Goal: Task Accomplishment & Management: Manage account settings

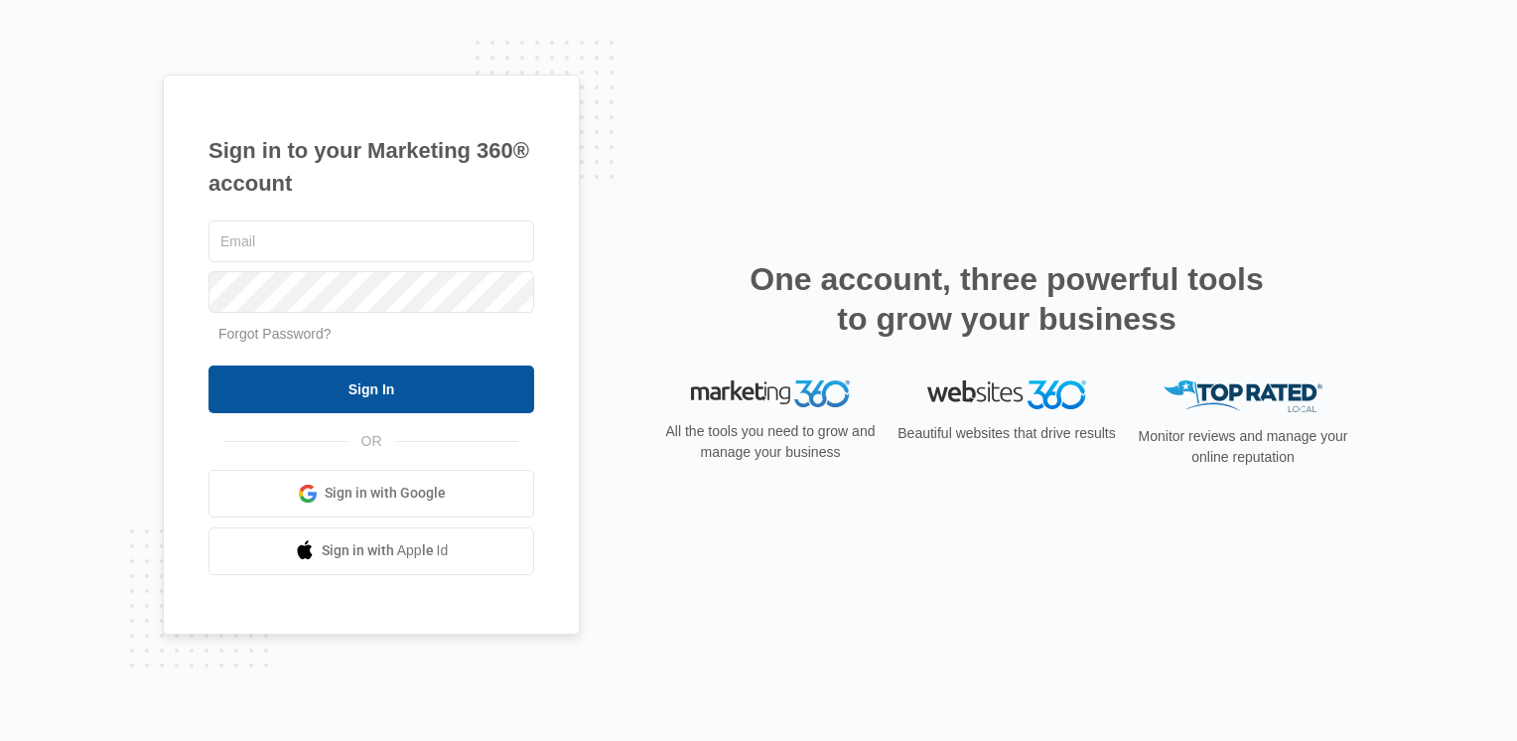
type input "[EMAIL_ADDRESS][DOMAIN_NAME]"
click at [441, 409] on input "Sign In" at bounding box center [371, 389] width 326 height 48
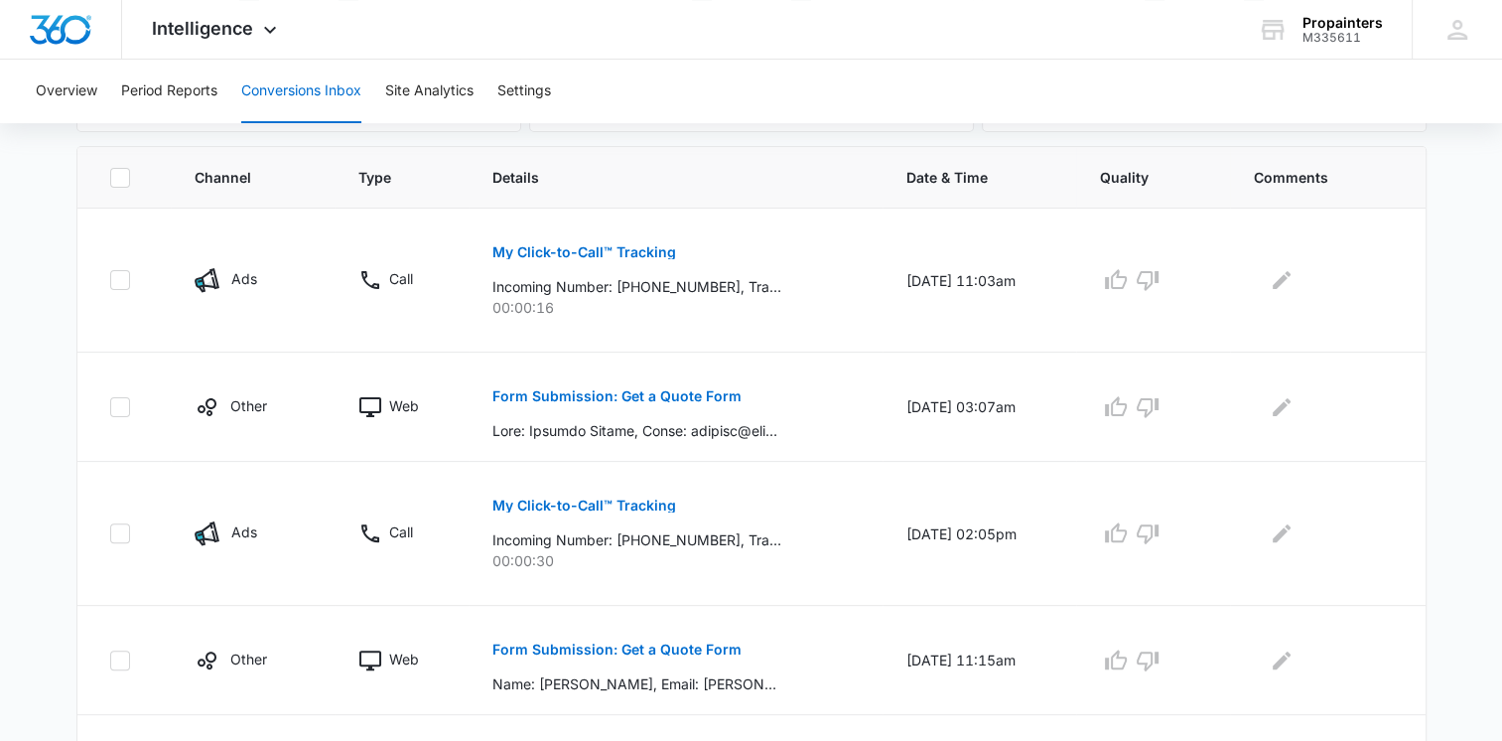
scroll to position [425, 0]
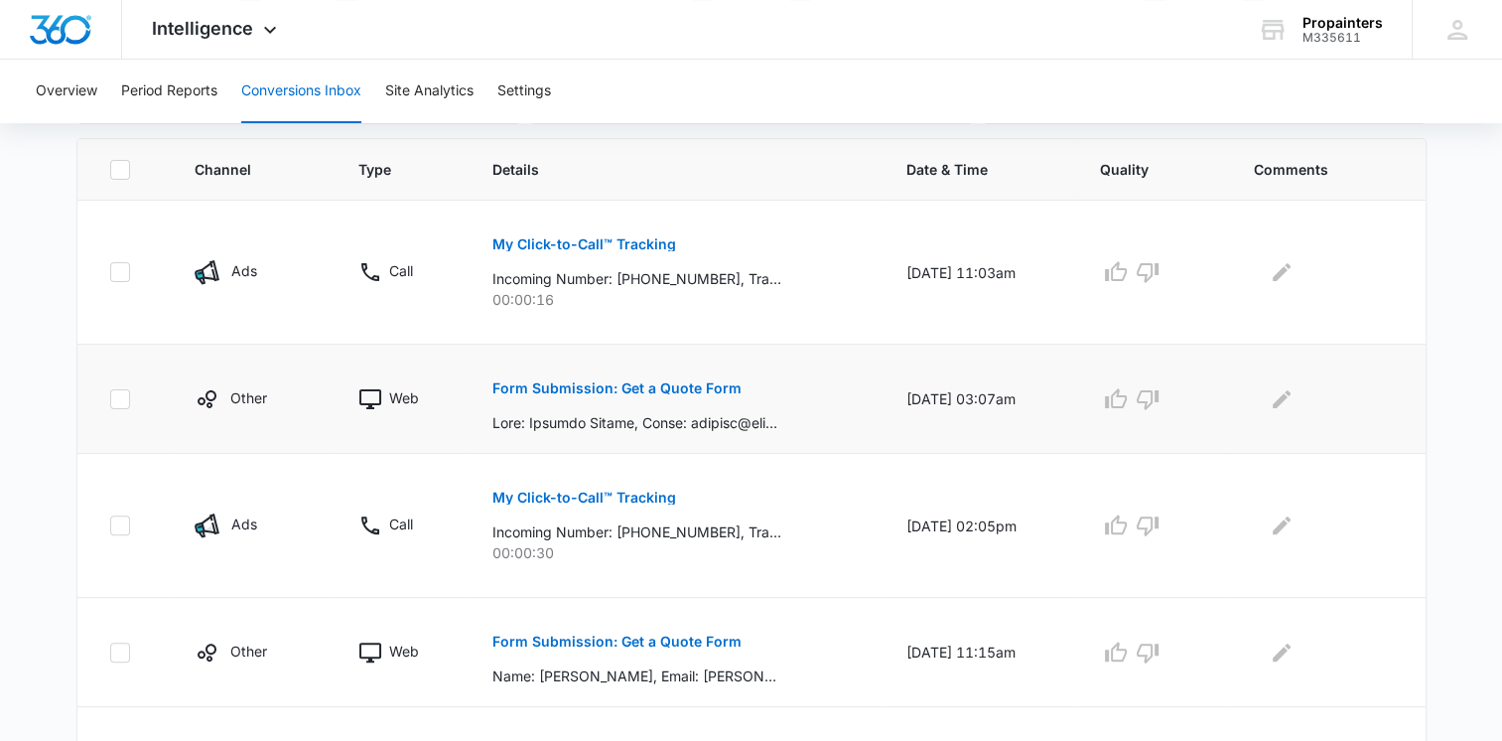
click at [683, 387] on p "Form Submission: Get a Quote Form" at bounding box center [616, 388] width 249 height 14
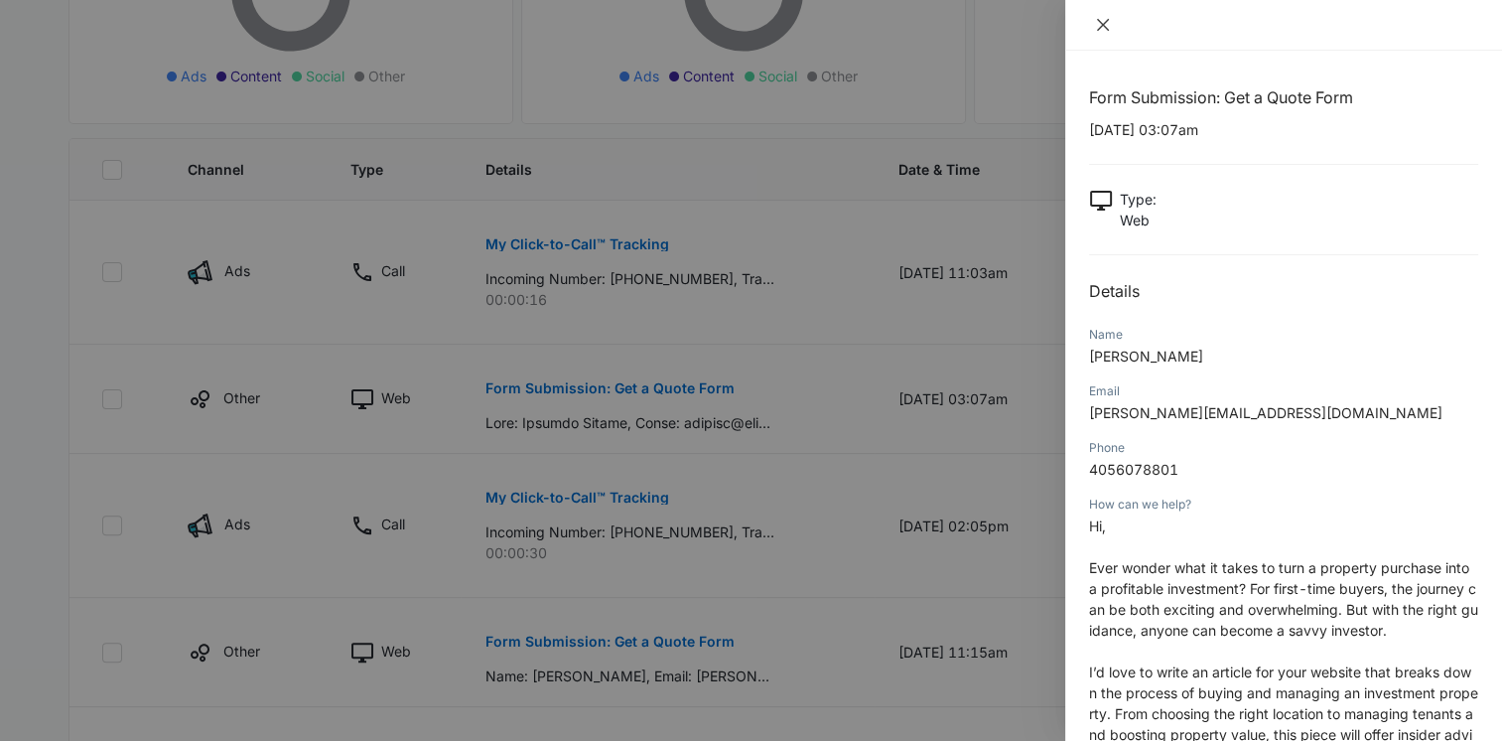
click at [1107, 29] on icon "close" at bounding box center [1103, 25] width 12 height 12
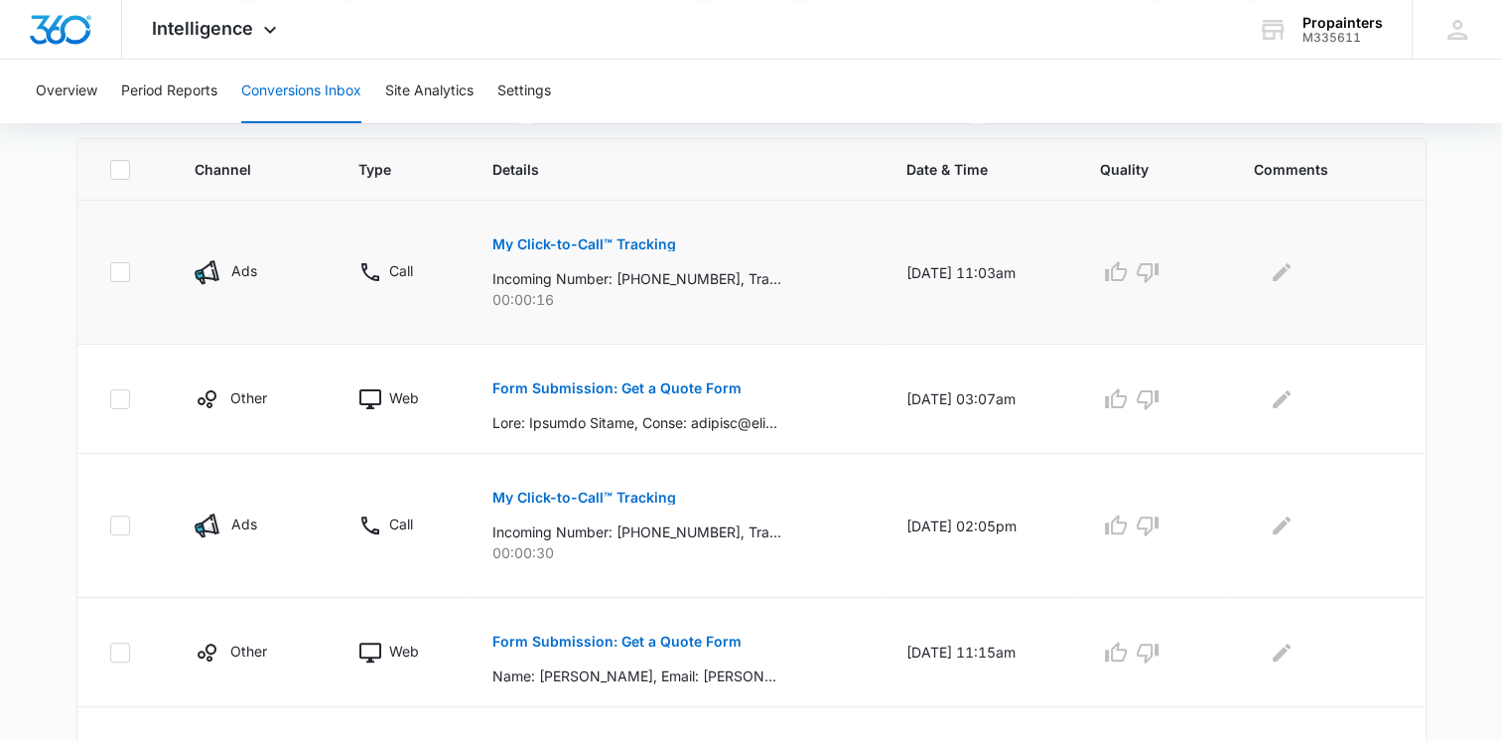
click at [614, 237] on p "My Click-to-Call™ Tracking" at bounding box center [584, 244] width 184 height 14
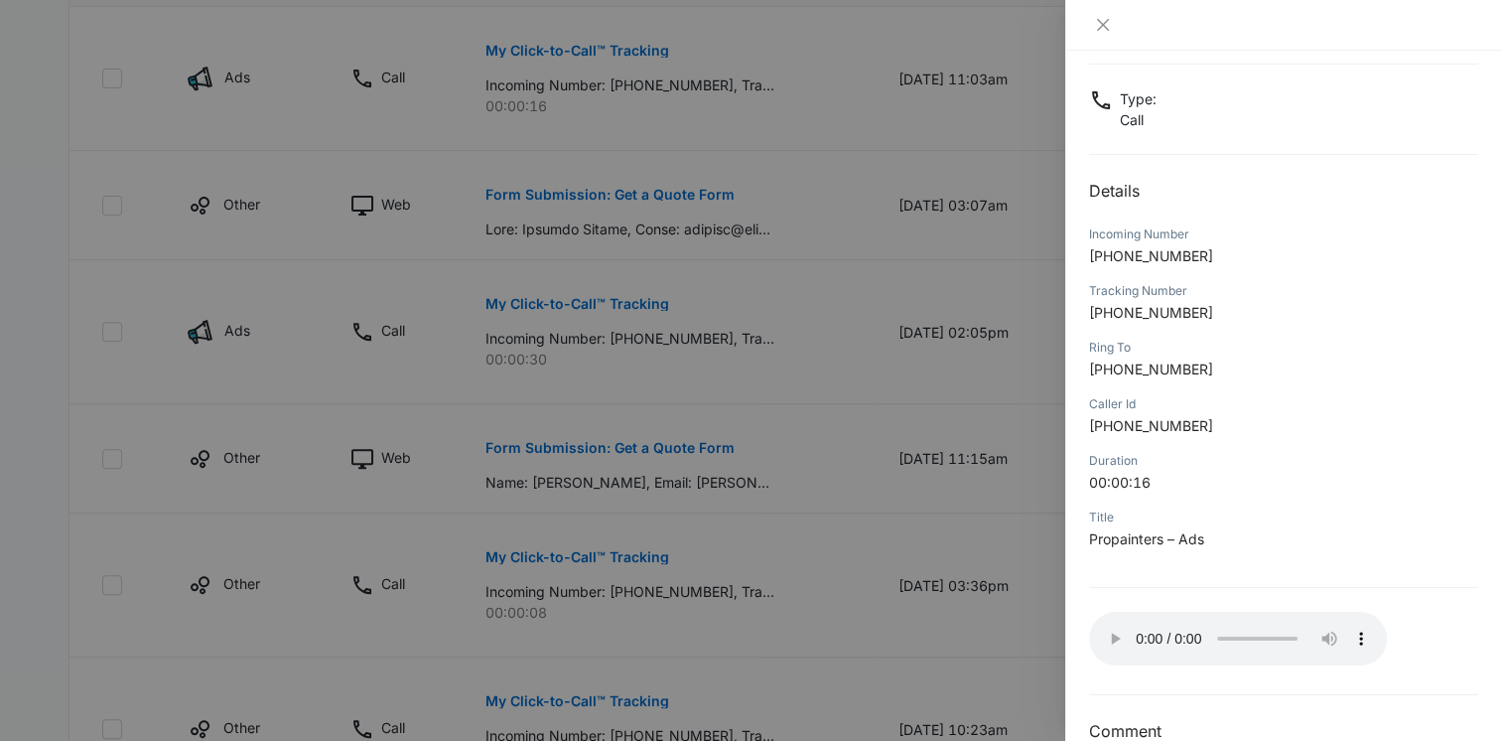
scroll to position [140, 0]
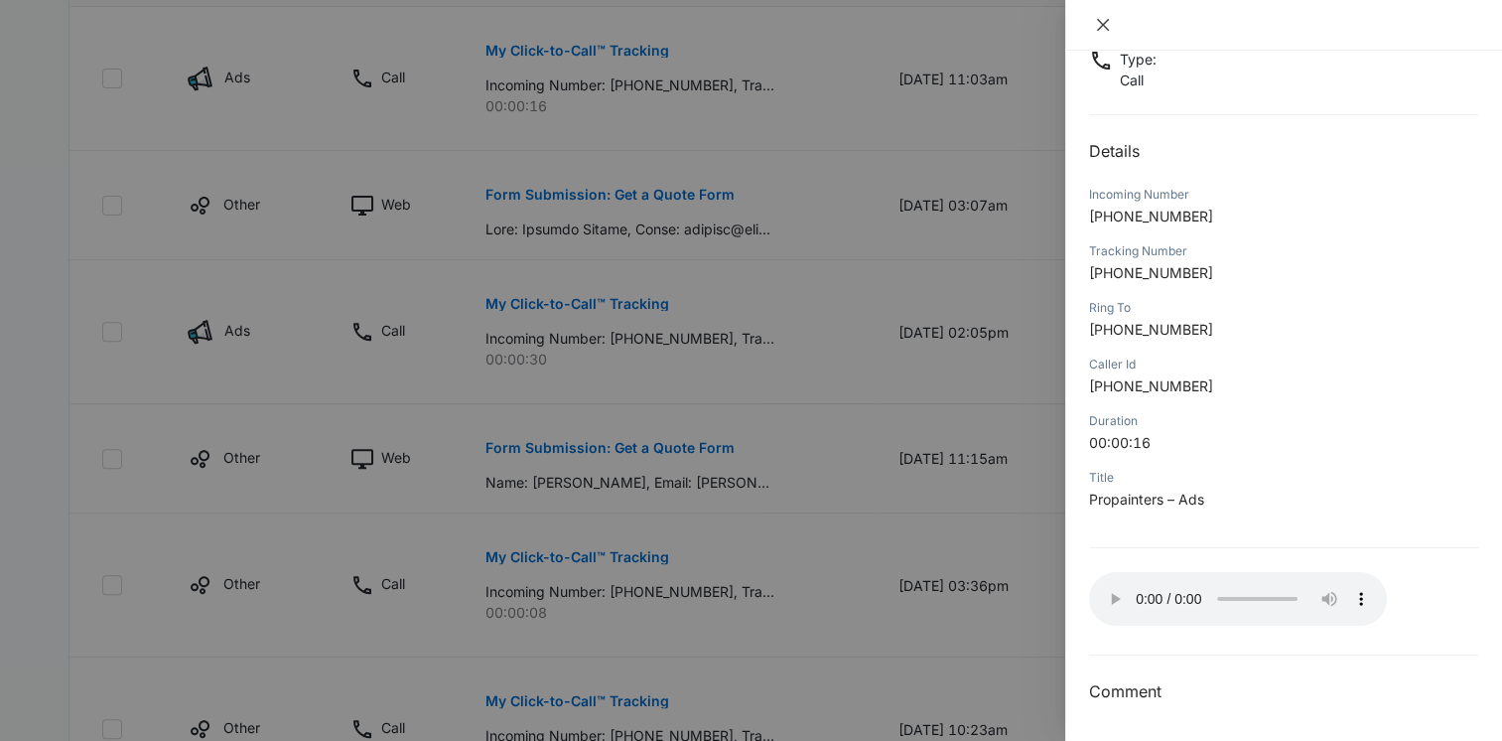
click at [1104, 24] on icon "close" at bounding box center [1103, 25] width 16 height 16
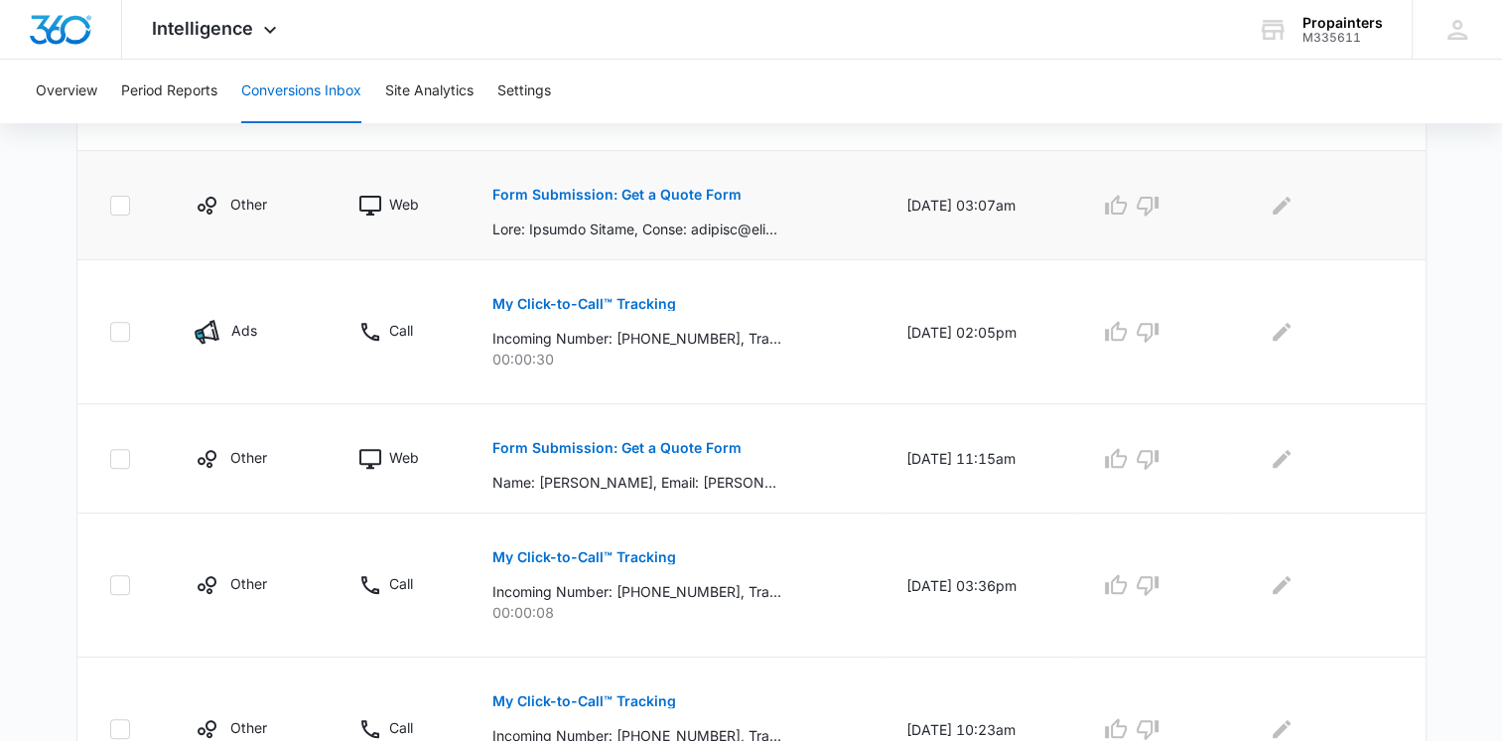
click at [123, 203] on icon at bounding box center [120, 206] width 18 height 18
click at [110, 204] on input "checkbox" at bounding box center [109, 204] width 1 height 1
checkbox input "true"
click at [116, 336] on icon at bounding box center [120, 332] width 18 height 18
click at [110, 333] on input "checkbox" at bounding box center [109, 332] width 1 height 1
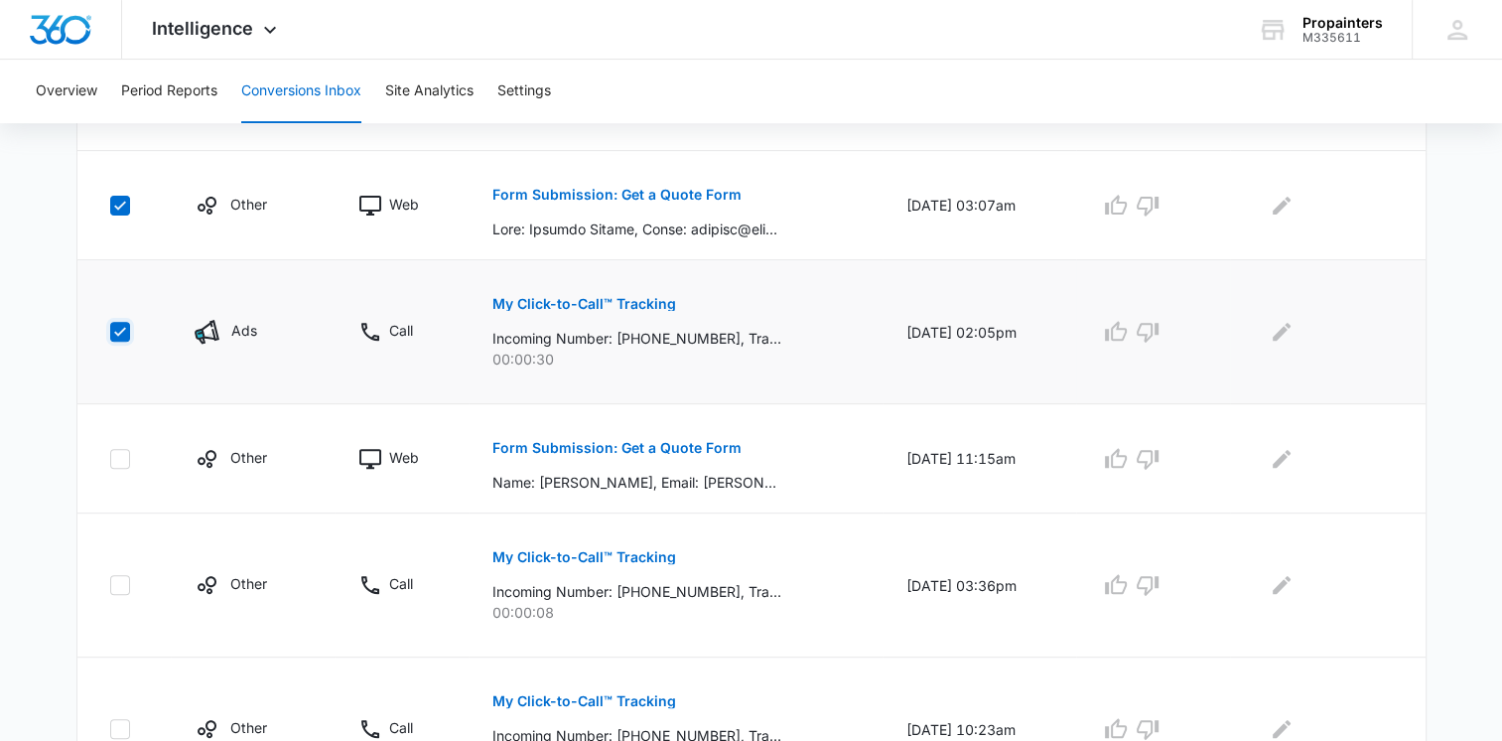
checkbox input "true"
click at [118, 454] on icon at bounding box center [120, 459] width 18 height 18
click at [110, 458] on input "checkbox" at bounding box center [109, 458] width 1 height 1
checkbox input "true"
click at [118, 587] on icon at bounding box center [120, 585] width 18 height 18
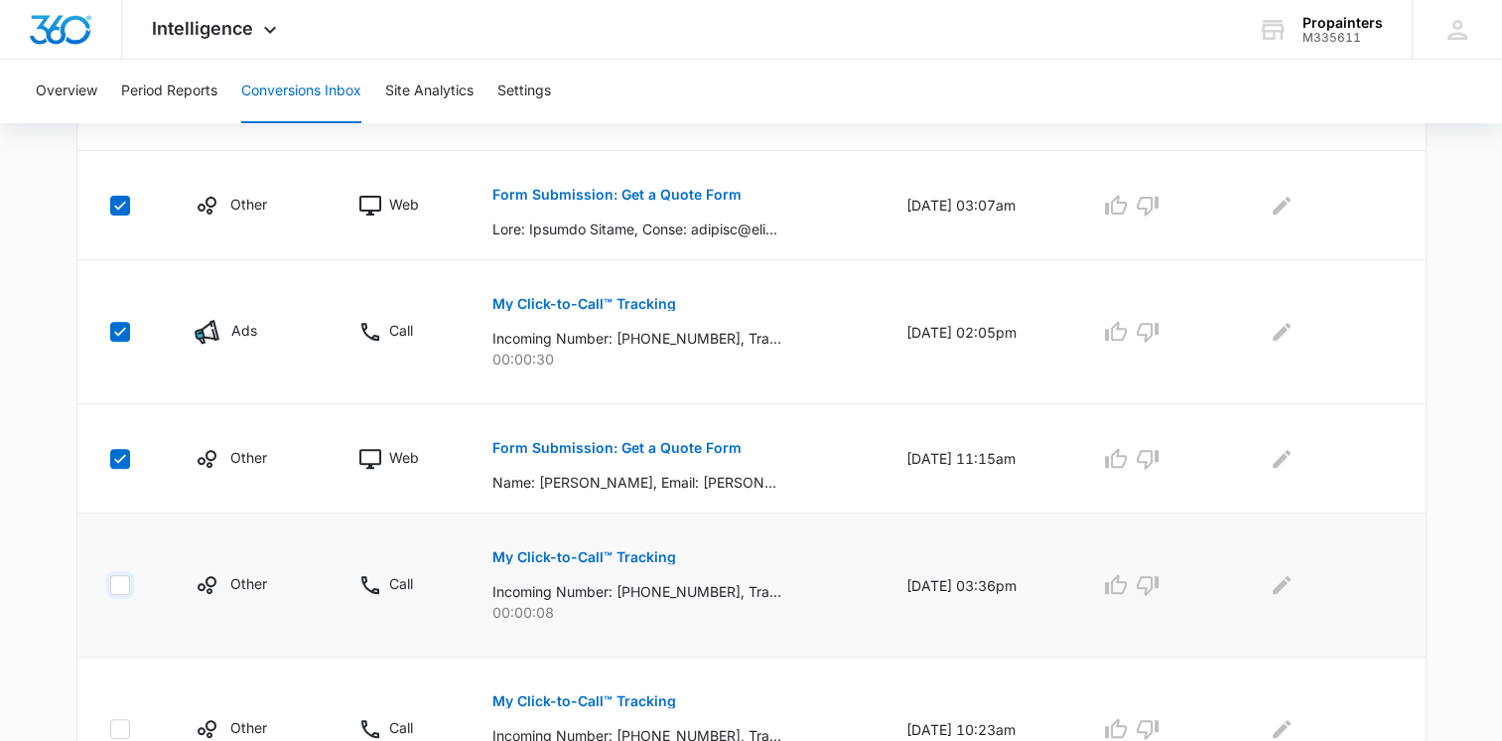
click at [110, 586] on input "checkbox" at bounding box center [109, 585] width 1 height 1
checkbox input "true"
click at [115, 728] on icon at bounding box center [120, 728] width 12 height 9
click at [110, 729] on input "checkbox" at bounding box center [109, 729] width 1 height 1
checkbox input "true"
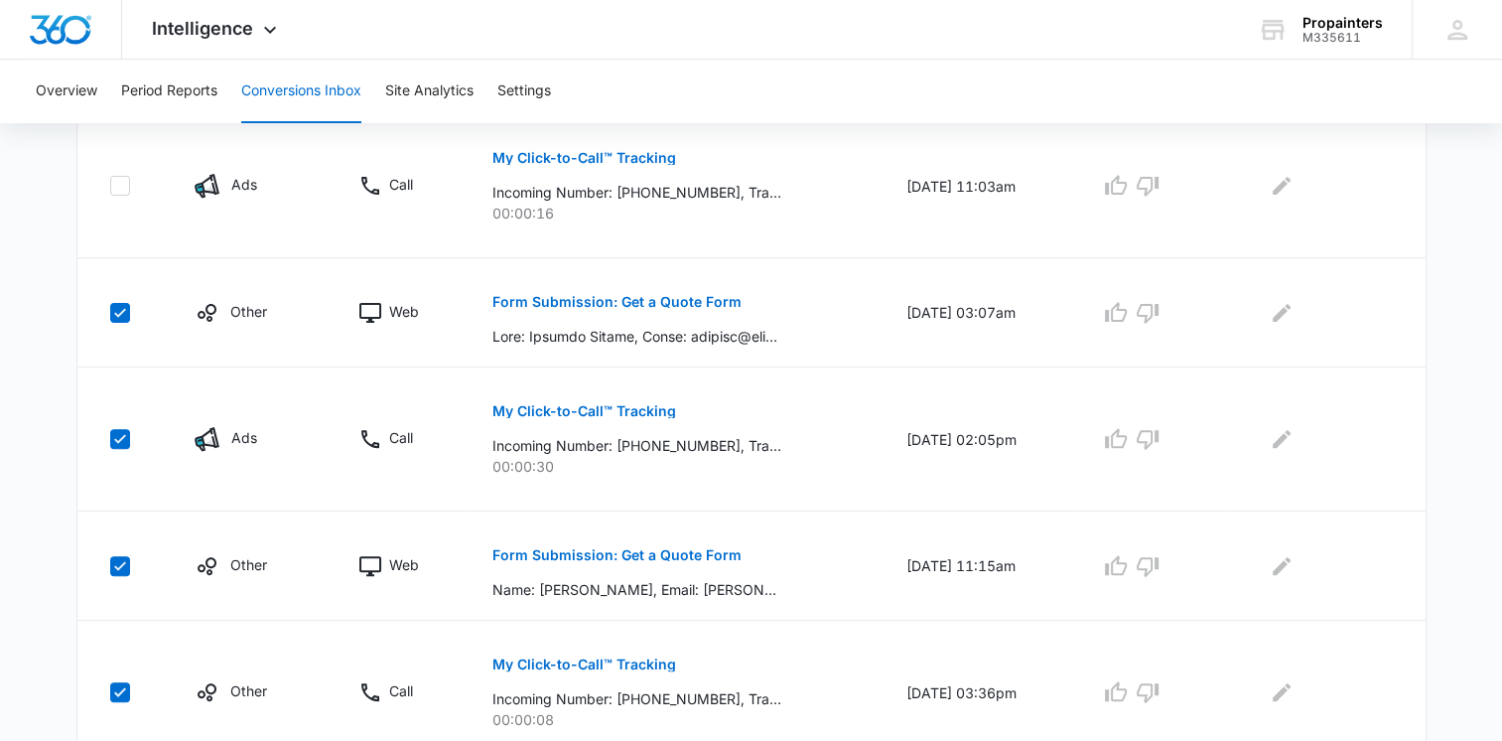
scroll to position [506, 0]
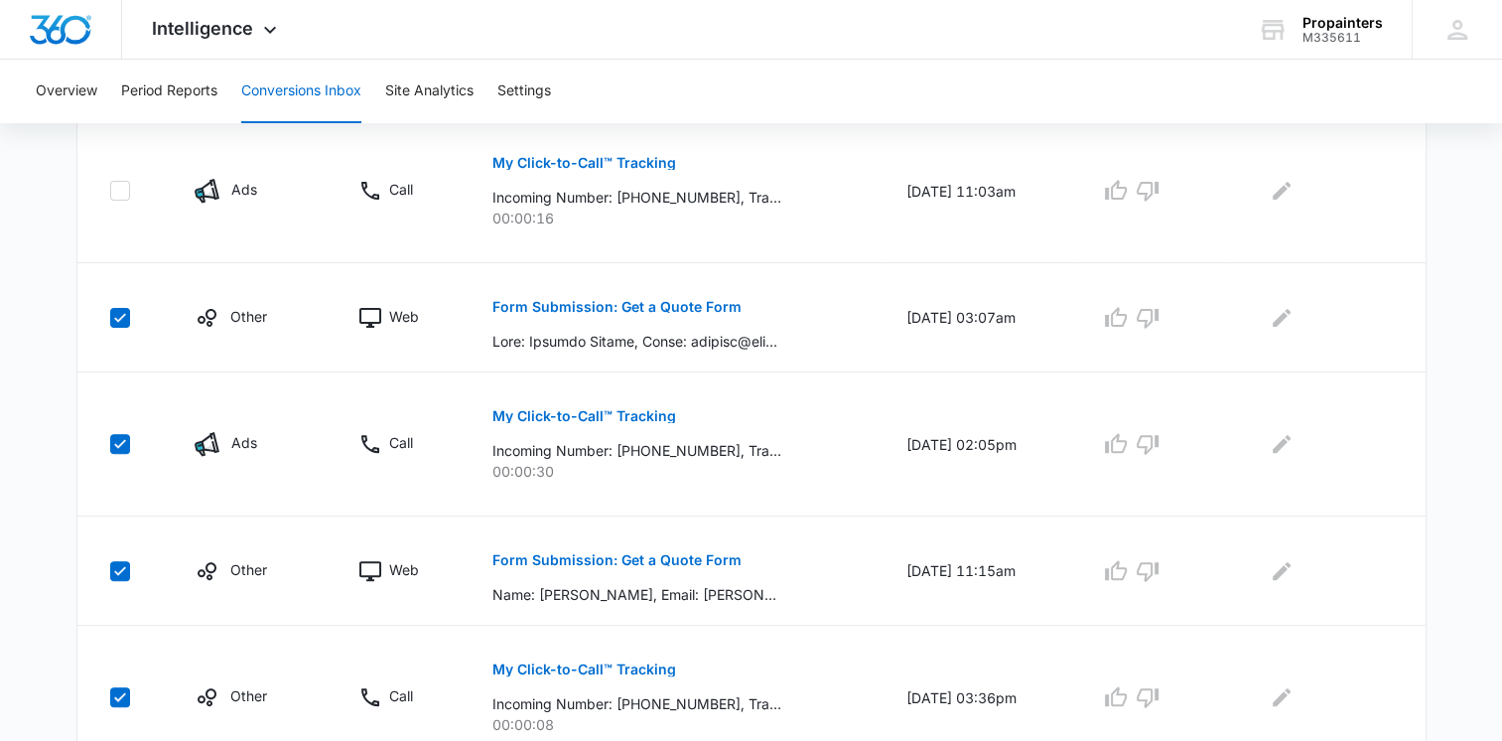
click at [1492, 359] on main "Filters [DATE] [DATE] New Conversion Total Conversions: 12 Ads Content Social O…" at bounding box center [751, 576] width 1502 height 1879
click at [536, 92] on button "Settings" at bounding box center [524, 92] width 54 height 64
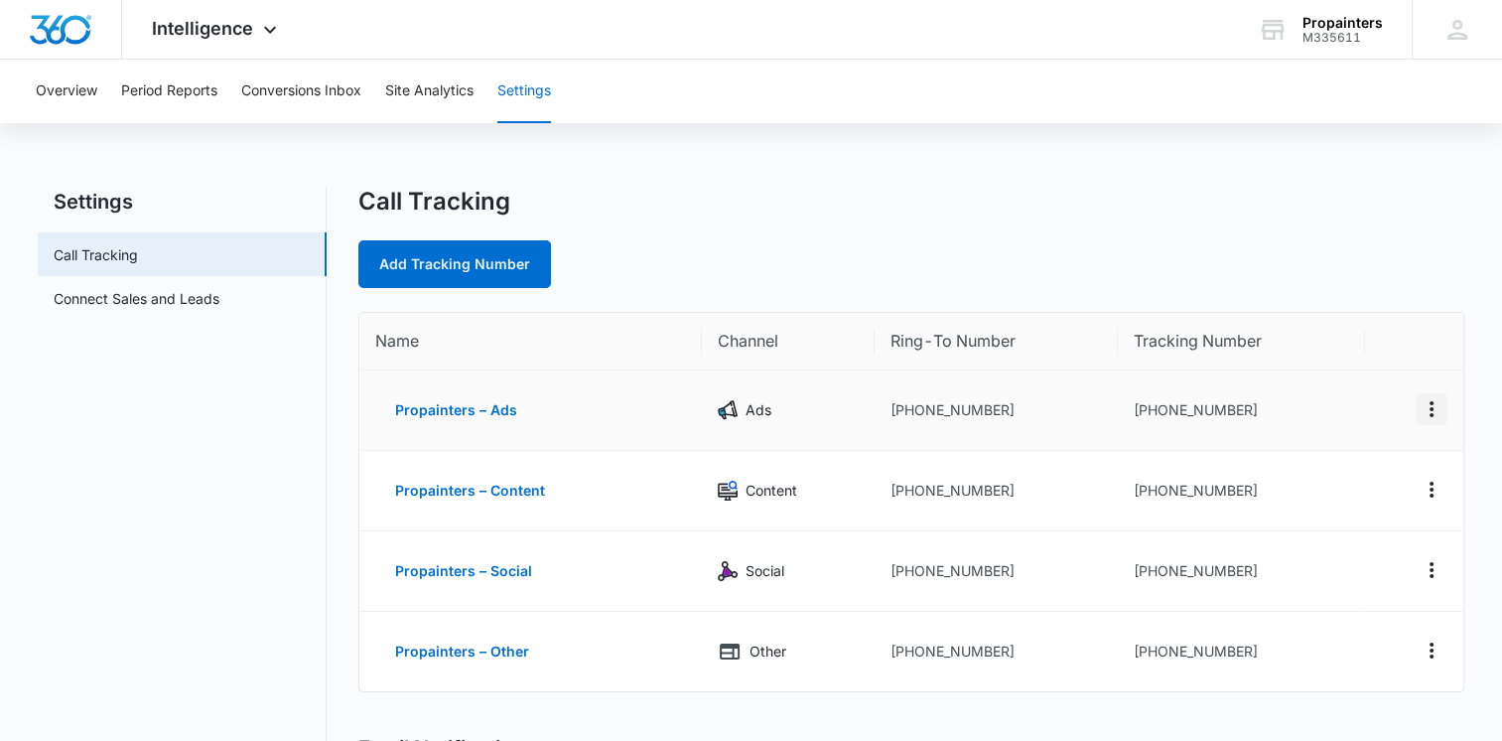
click at [1433, 416] on icon "Actions" at bounding box center [1432, 409] width 24 height 24
click at [1350, 433] on button "Delete" at bounding box center [1349, 424] width 113 height 30
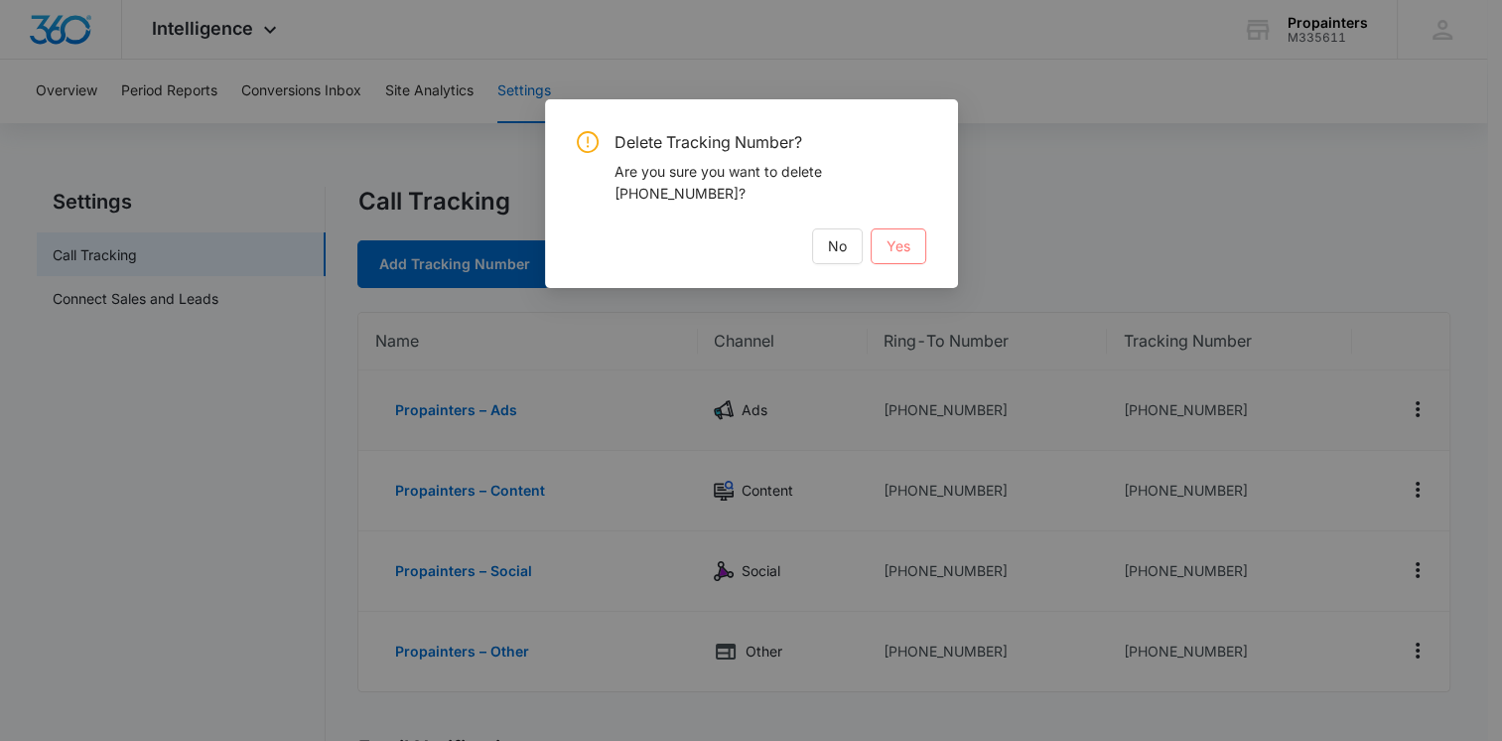
click at [904, 246] on span "Yes" at bounding box center [898, 246] width 24 height 22
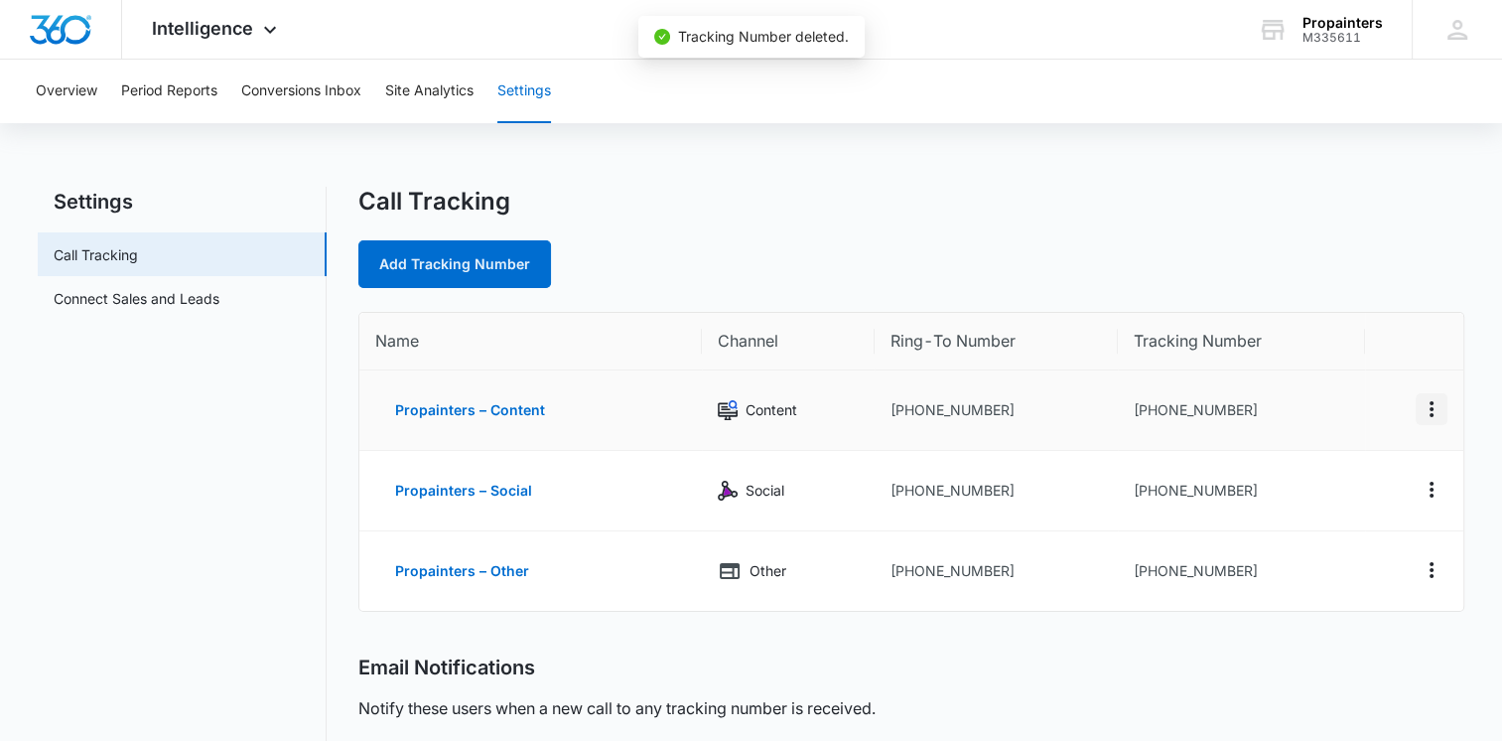
click at [1427, 415] on icon "Actions" at bounding box center [1432, 409] width 24 height 24
click at [1342, 427] on div "Delete" at bounding box center [1338, 424] width 42 height 14
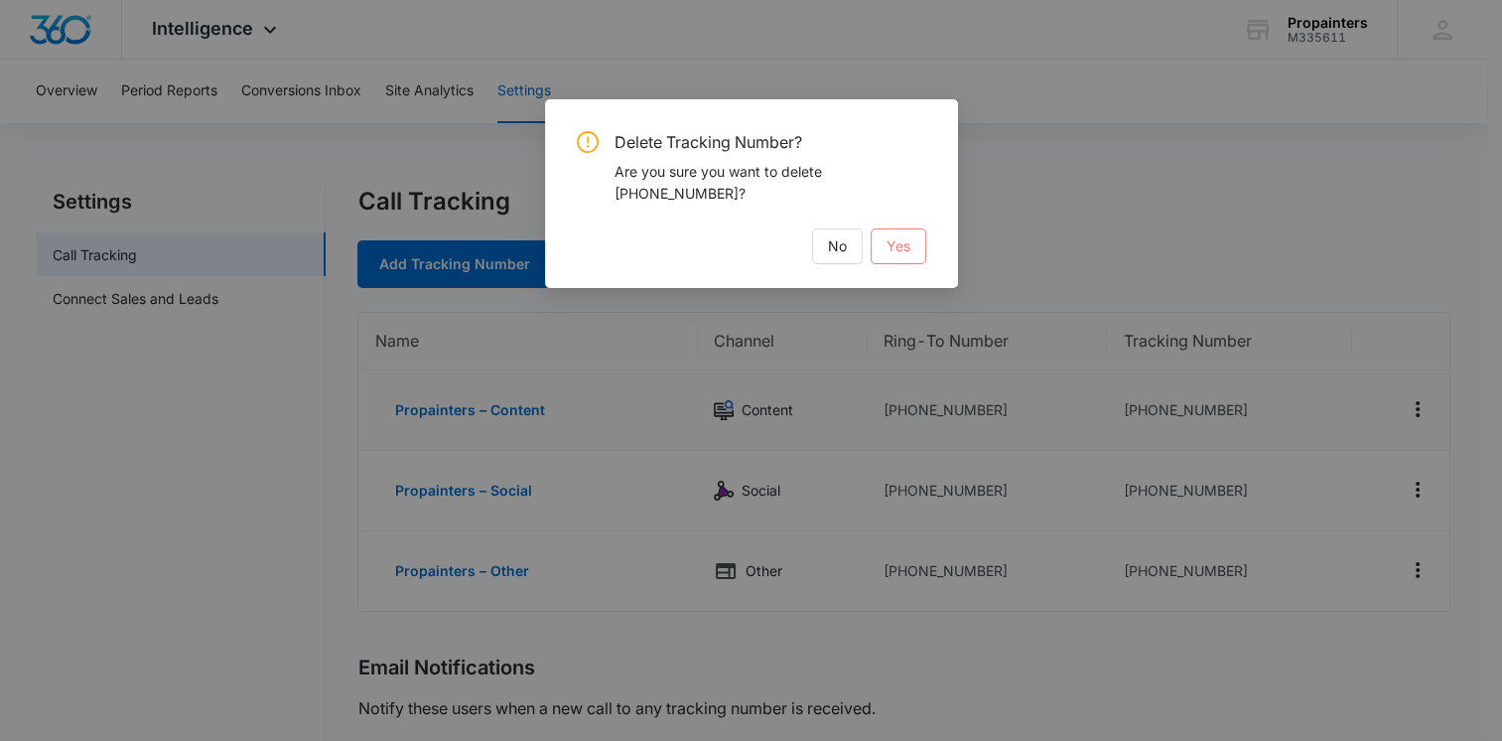
click at [916, 243] on button "Yes" at bounding box center [899, 246] width 56 height 36
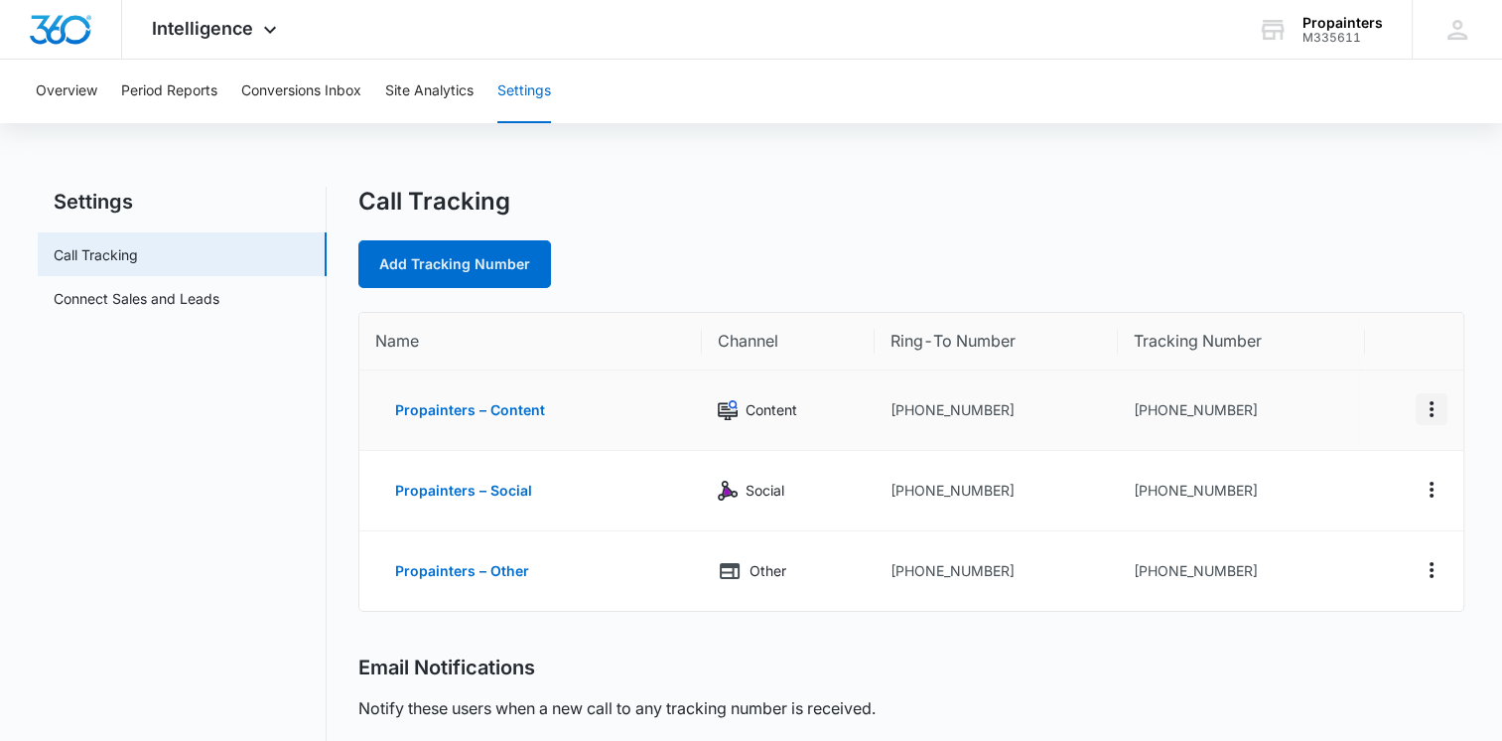
click at [1432, 410] on icon "Actions" at bounding box center [1431, 409] width 4 height 16
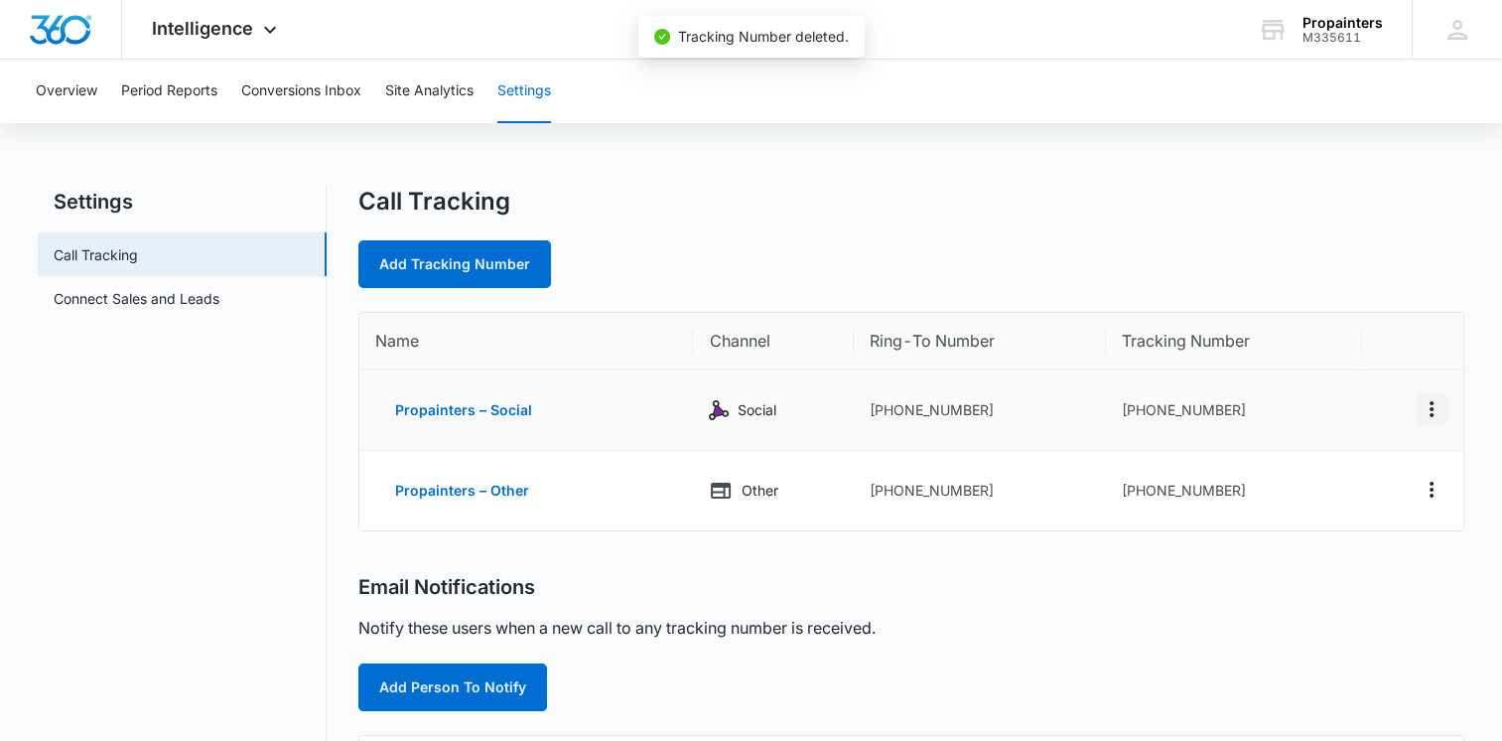
click at [1433, 409] on icon "Actions" at bounding box center [1431, 409] width 4 height 16
click at [1352, 419] on div "Delete" at bounding box center [1338, 424] width 42 height 14
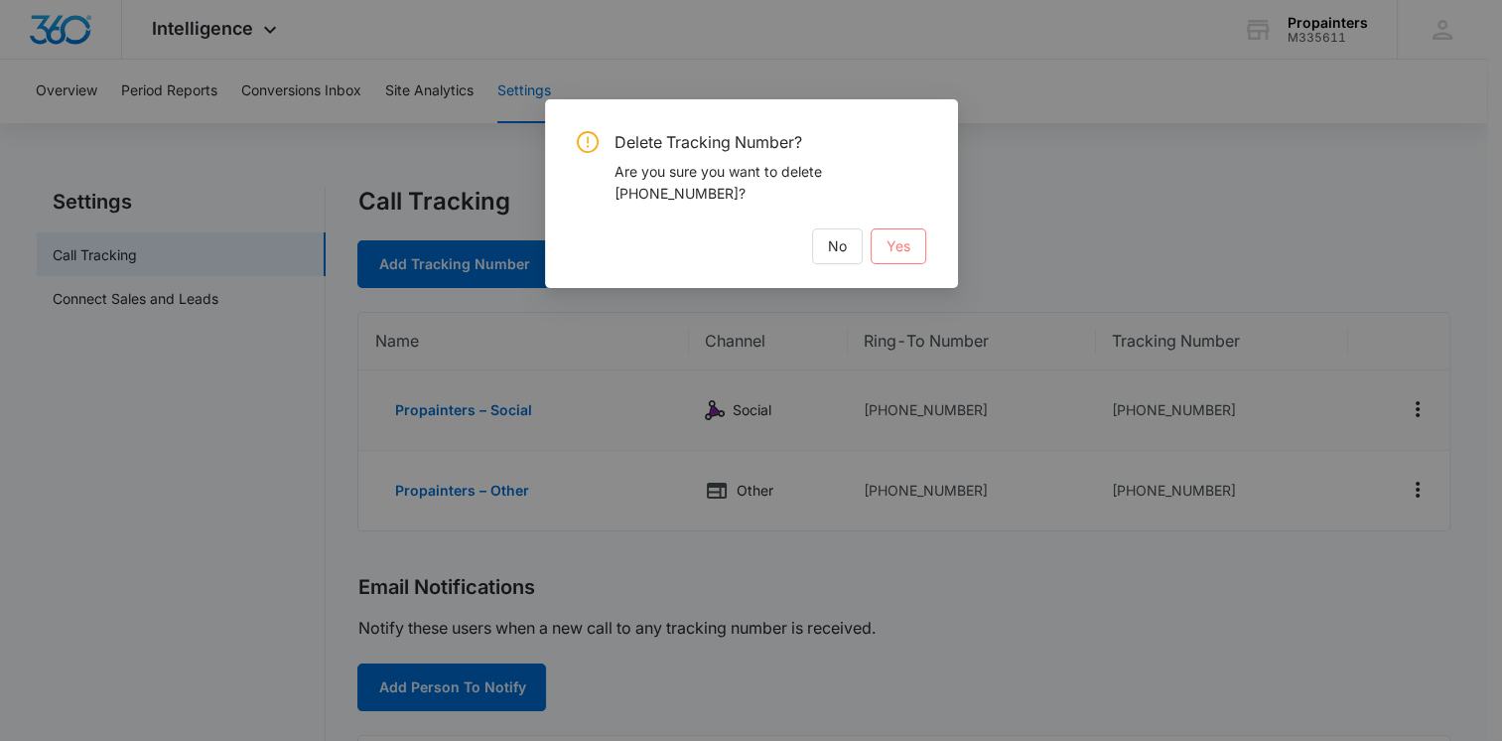
click at [906, 244] on span "Yes" at bounding box center [898, 246] width 24 height 22
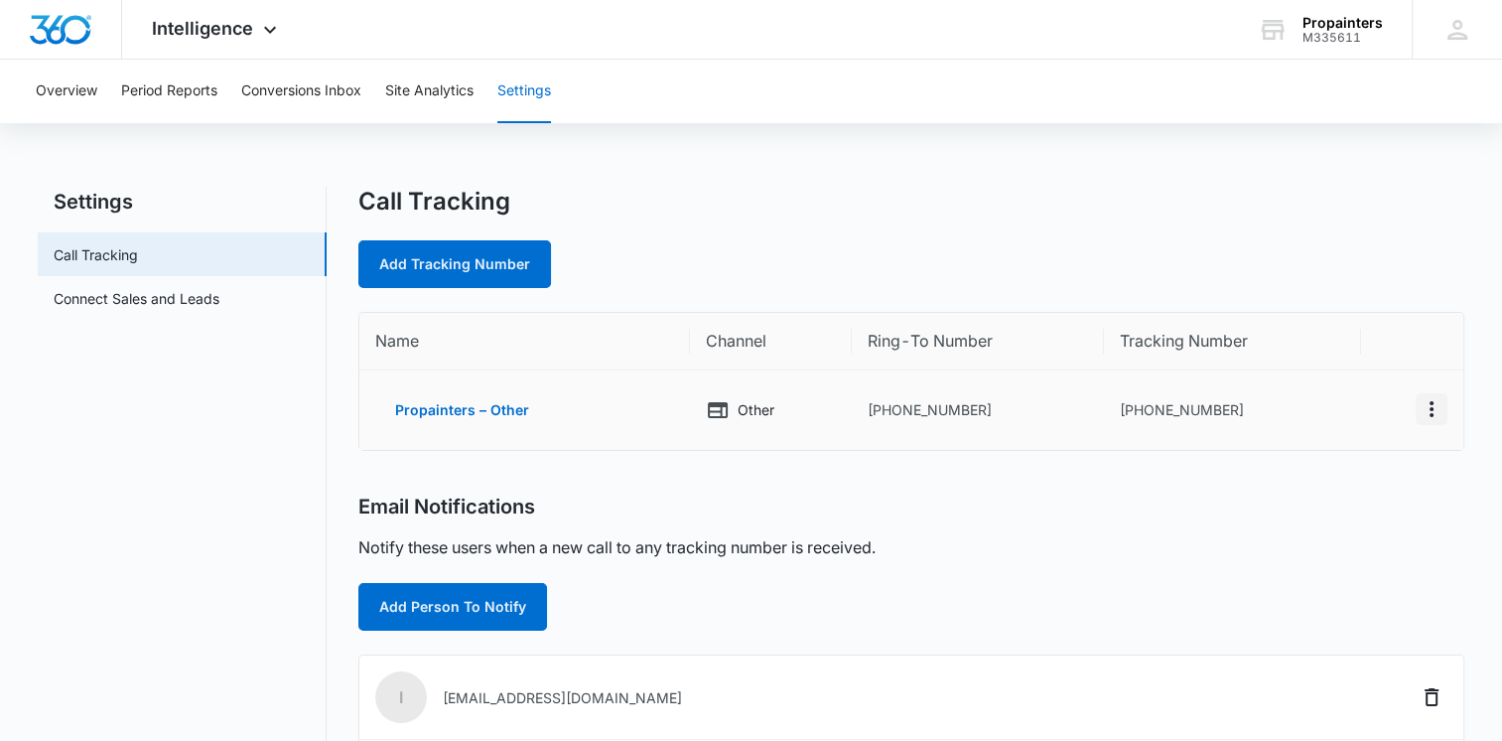
click at [1433, 412] on icon "Actions" at bounding box center [1432, 409] width 24 height 24
click at [1339, 422] on div "Delete" at bounding box center [1338, 419] width 42 height 14
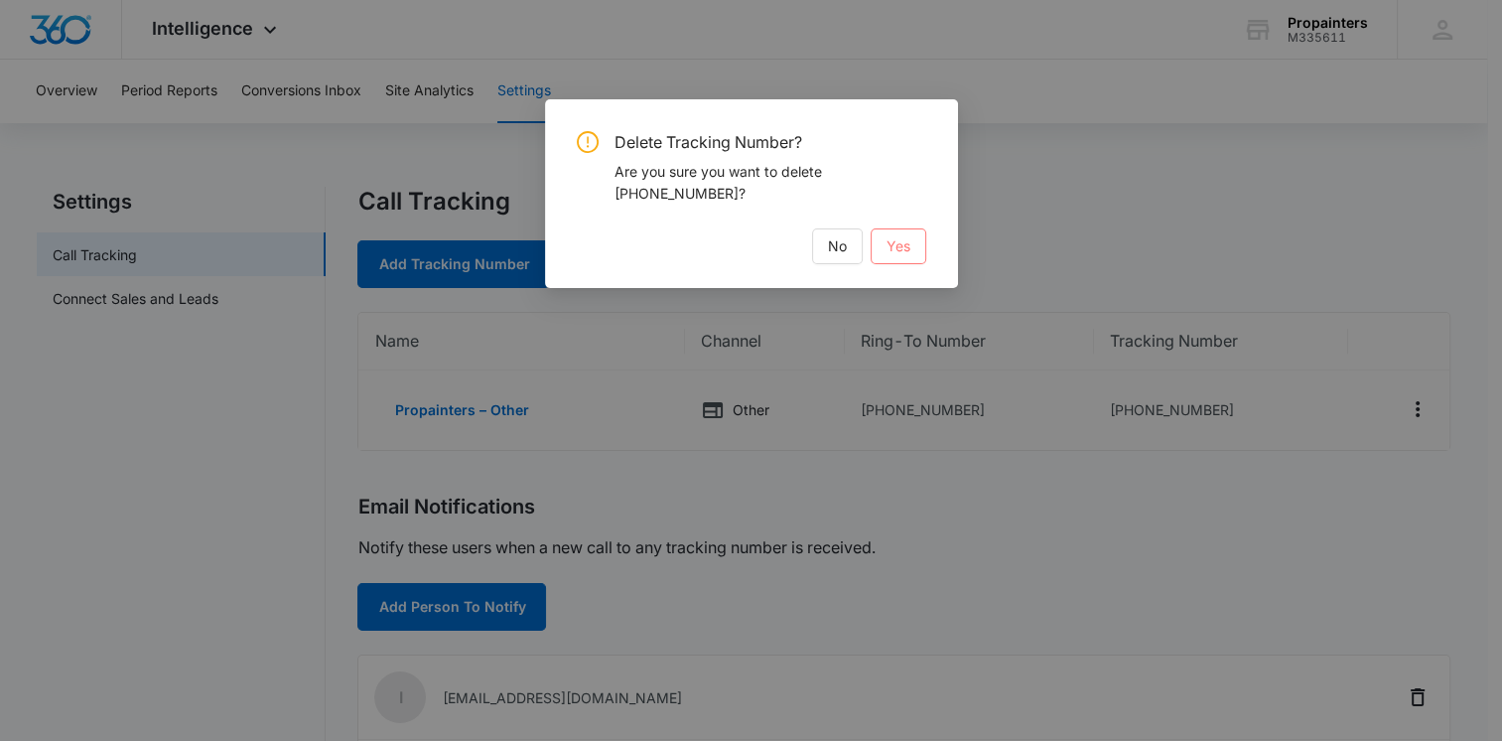
click at [899, 251] on span "Yes" at bounding box center [898, 246] width 24 height 22
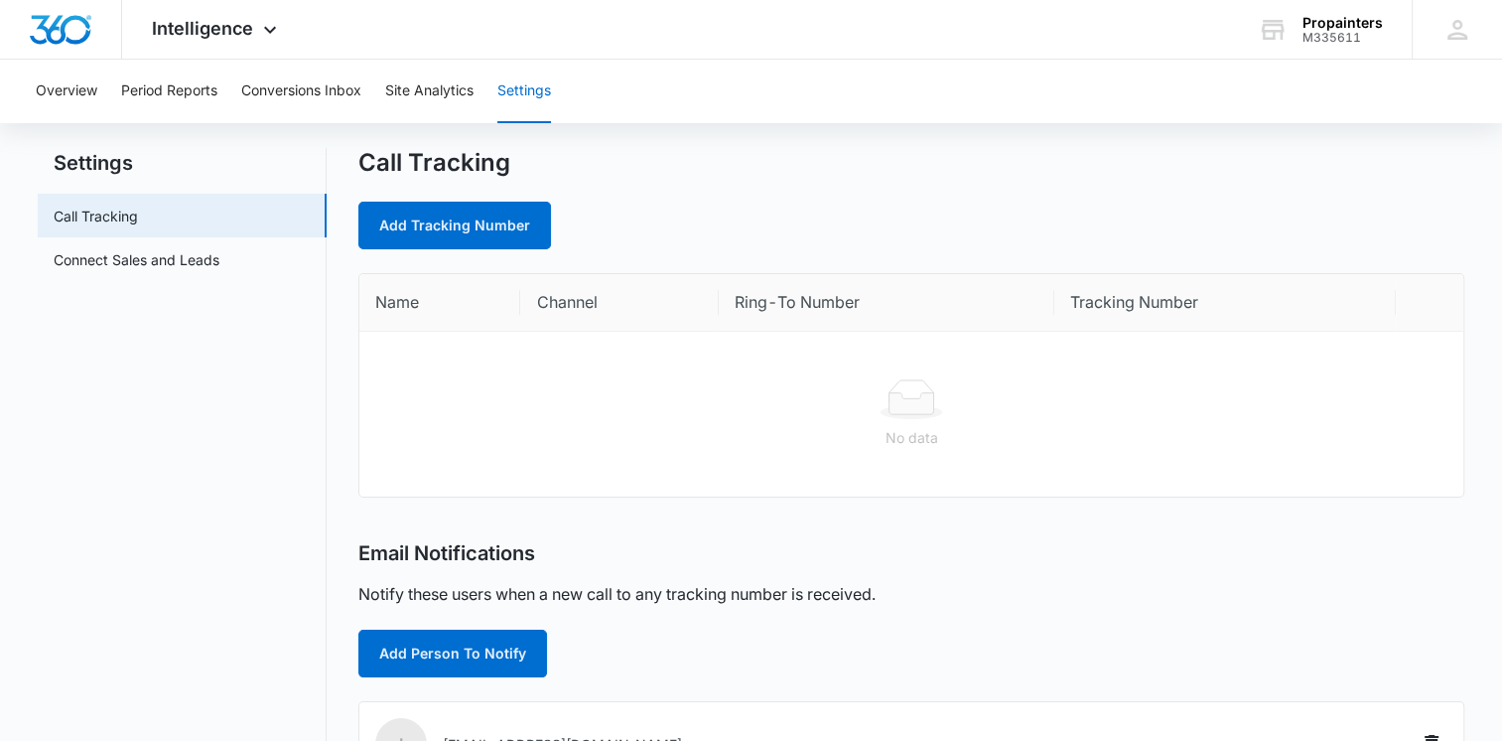
scroll to position [32, 0]
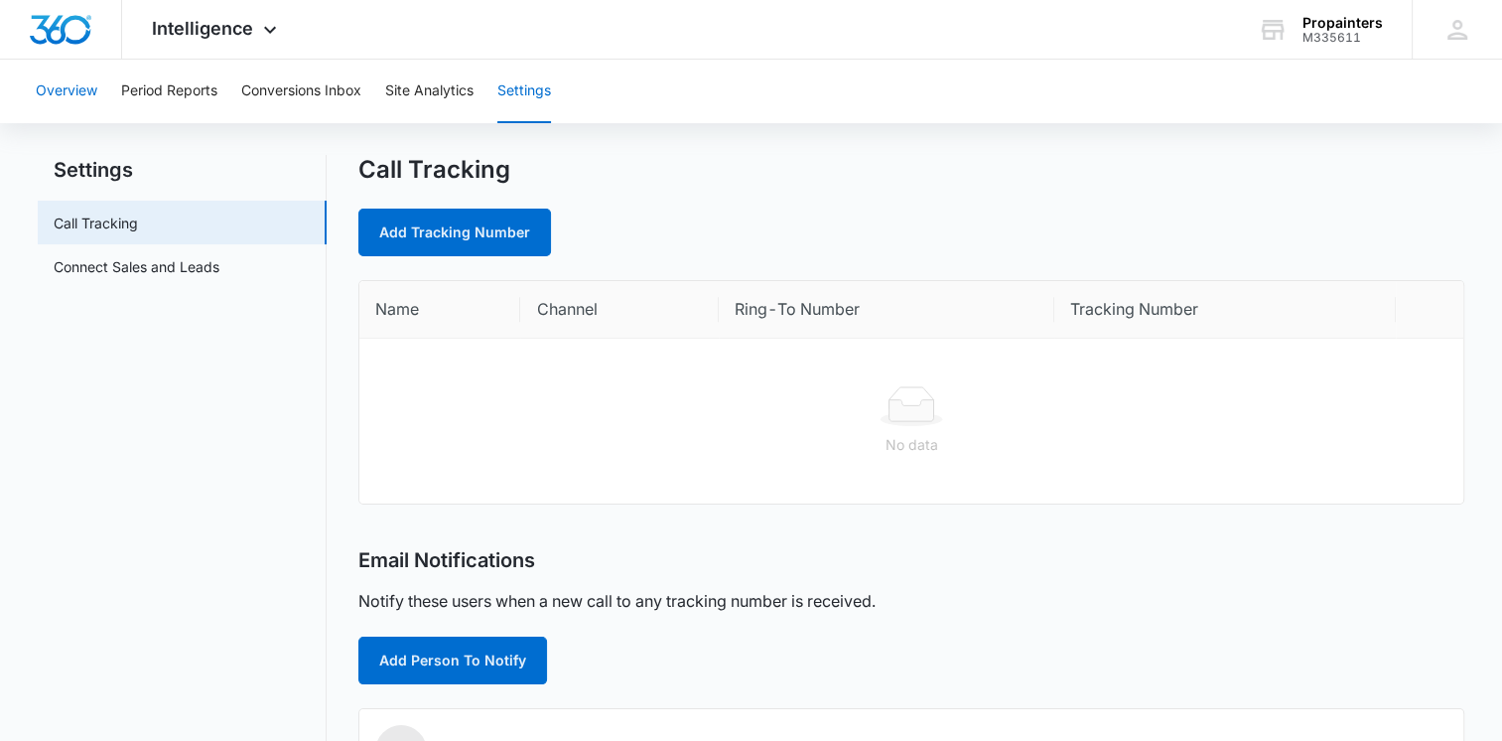
click at [71, 85] on button "Overview" at bounding box center [67, 92] width 62 height 64
